Goal: Task Accomplishment & Management: Manage account settings

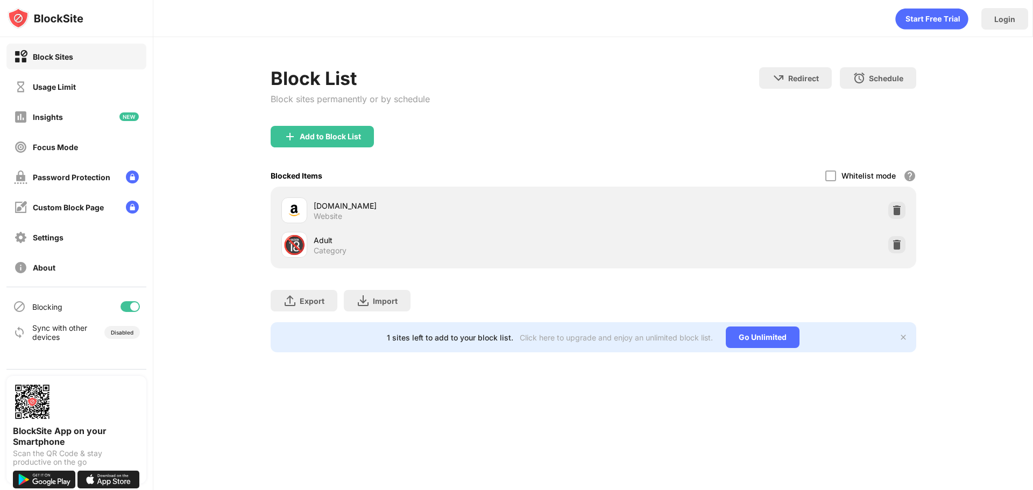
click at [126, 307] on div at bounding box center [129, 306] width 19 height 11
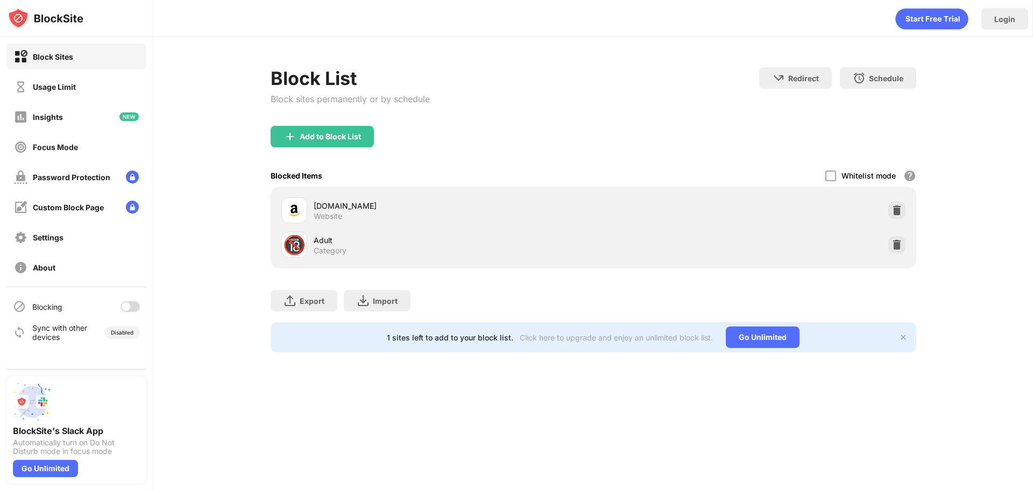
click at [133, 306] on div at bounding box center [129, 306] width 19 height 11
click at [127, 308] on div at bounding box center [129, 306] width 19 height 11
click at [136, 306] on div at bounding box center [129, 306] width 19 height 11
